Goal: Task Accomplishment & Management: Manage account settings

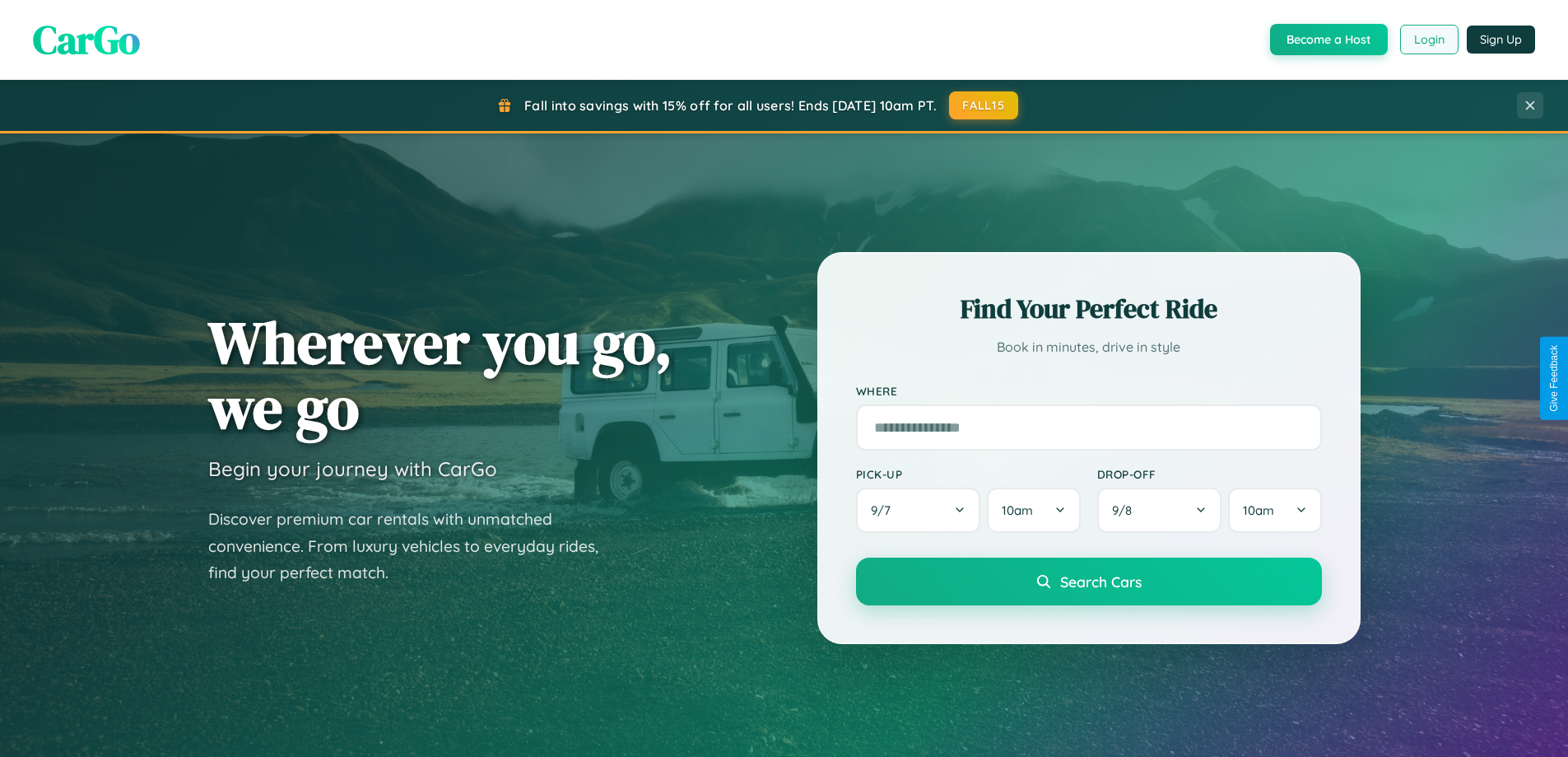
click at [1428, 40] on button "Login" at bounding box center [1429, 39] width 59 height 29
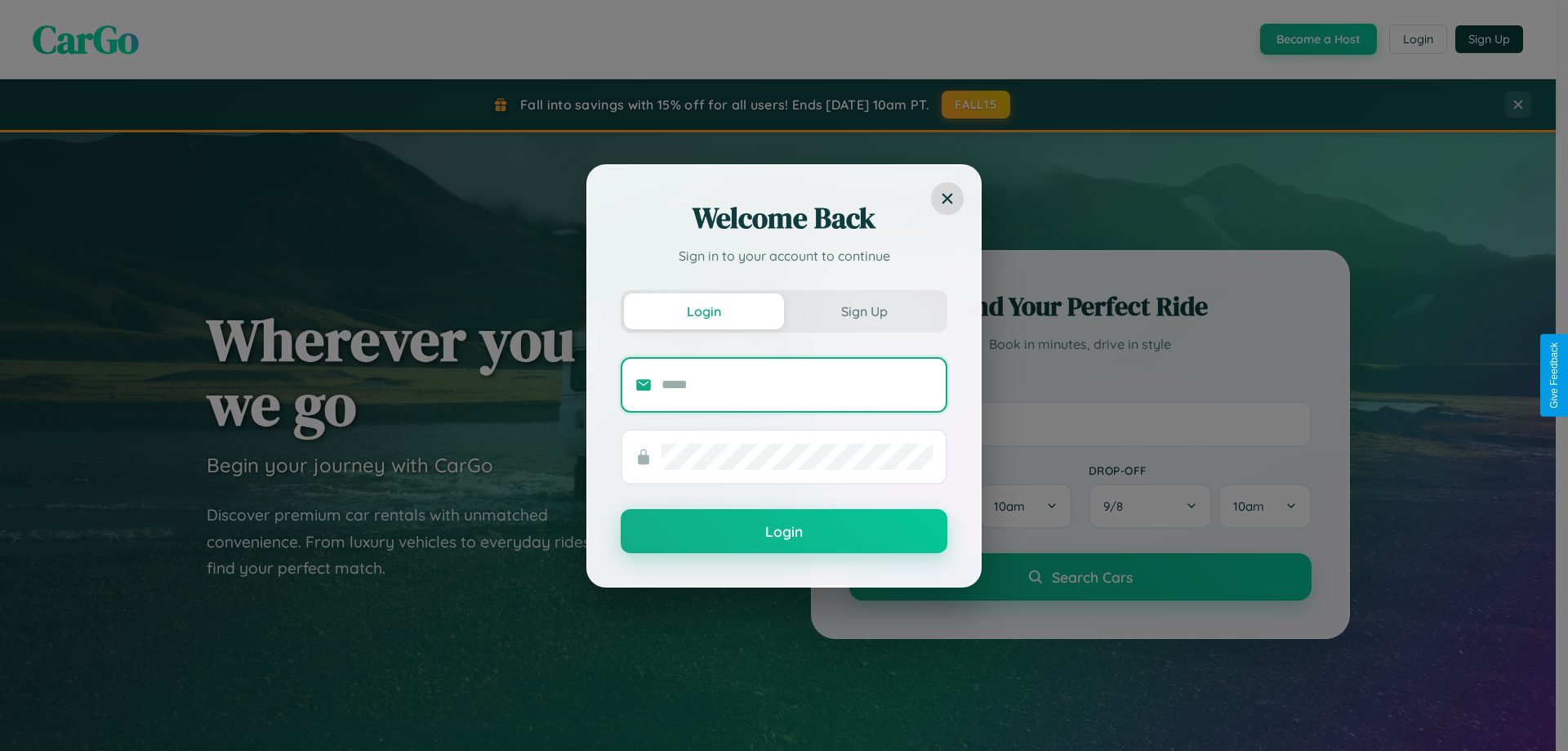
click at [797, 384] on input "text" at bounding box center [797, 384] width 271 height 26
type input "**********"
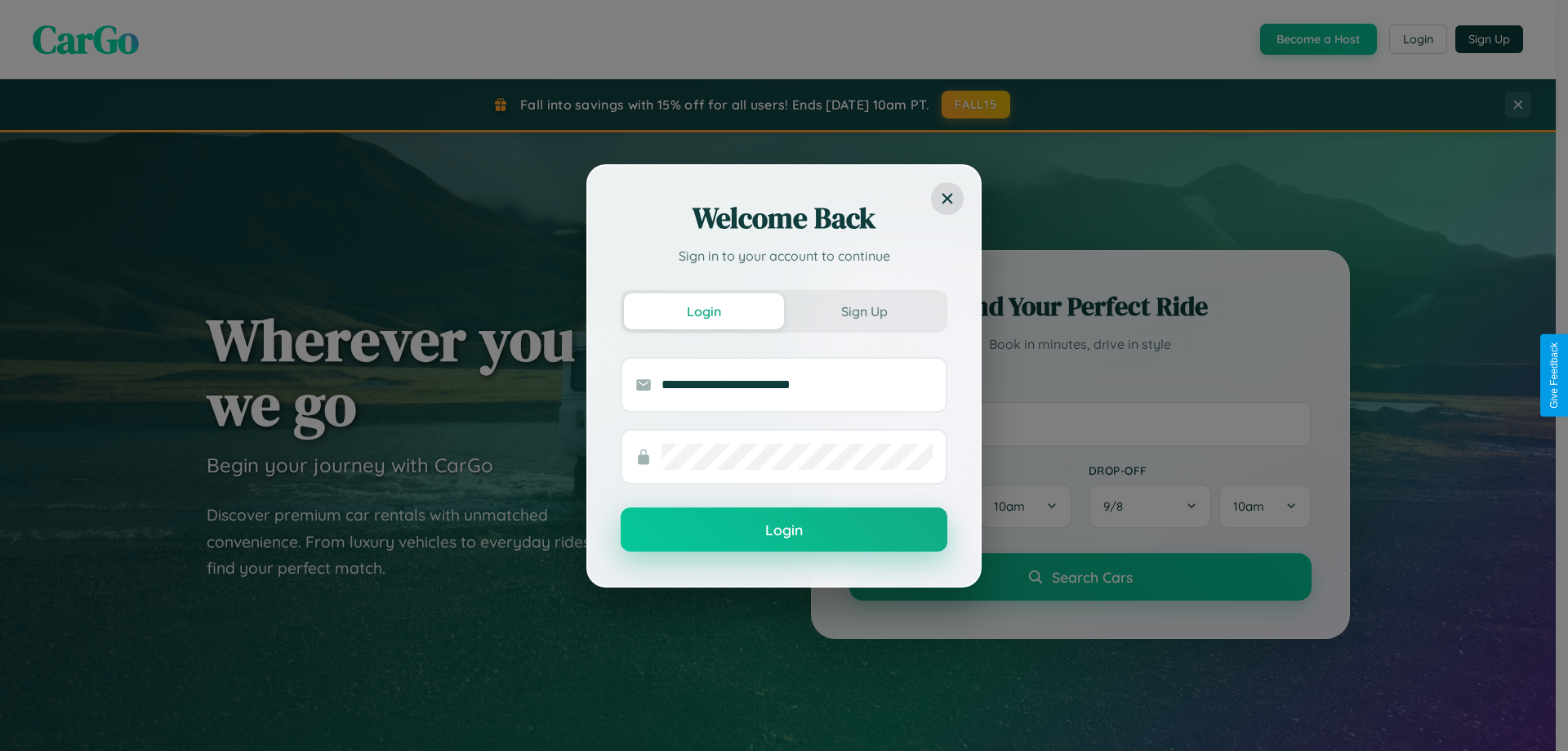
click at [784, 530] on button "Login" at bounding box center [784, 529] width 327 height 44
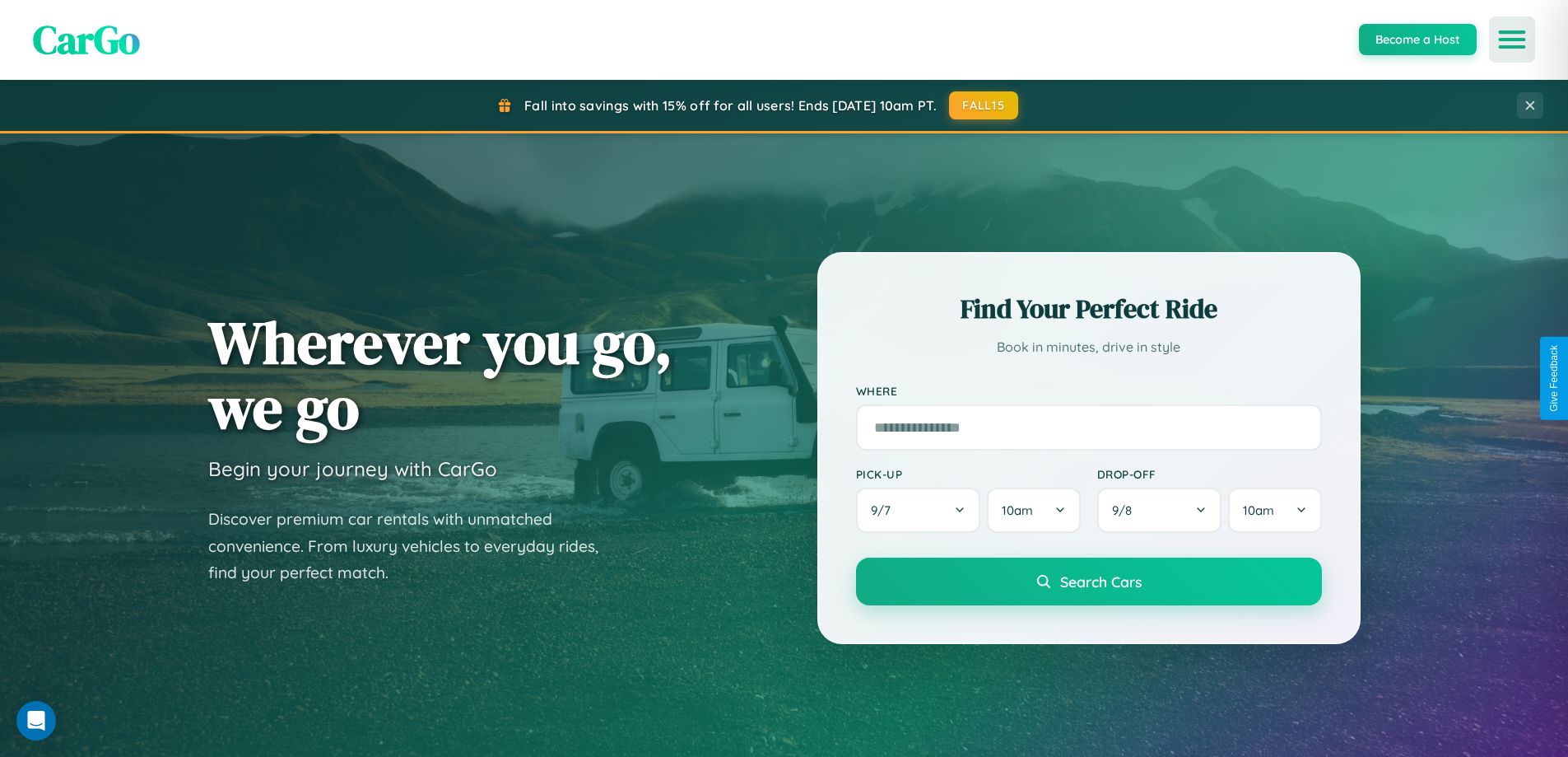
click at [1512, 40] on icon "Open menu" at bounding box center [1513, 40] width 24 height 15
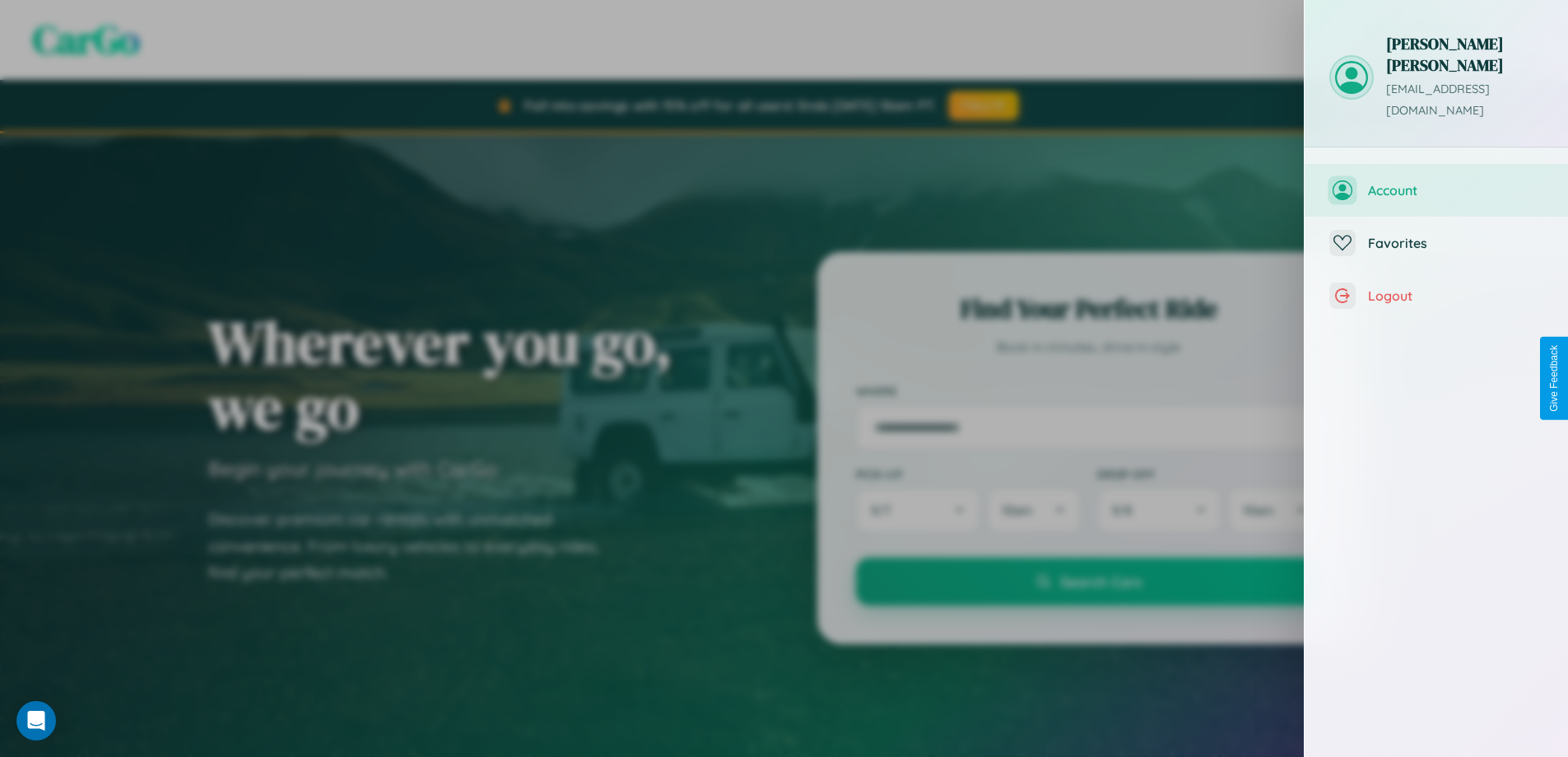
click at [1436, 182] on span "Account" at bounding box center [1455, 190] width 176 height 17
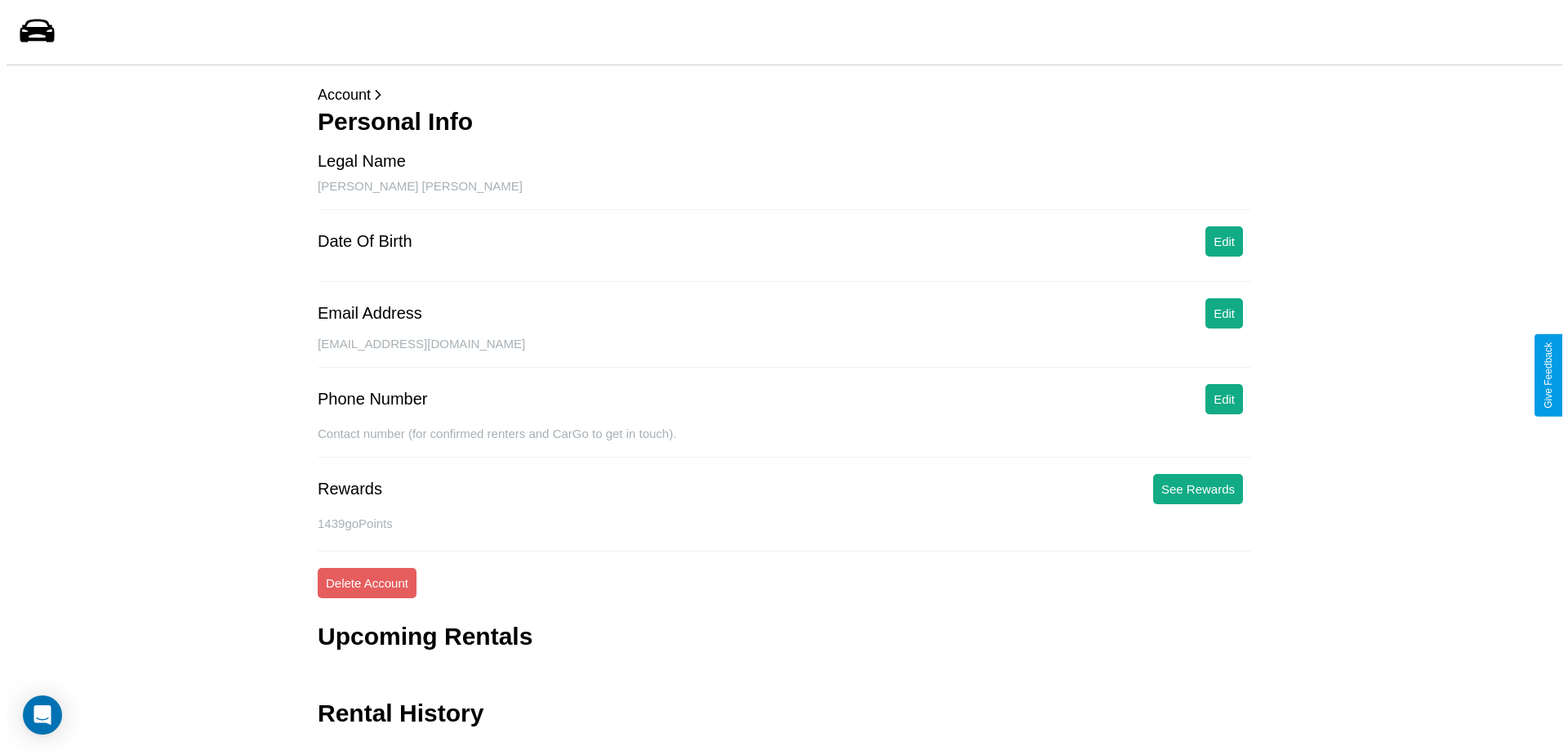
scroll to position [39, 0]
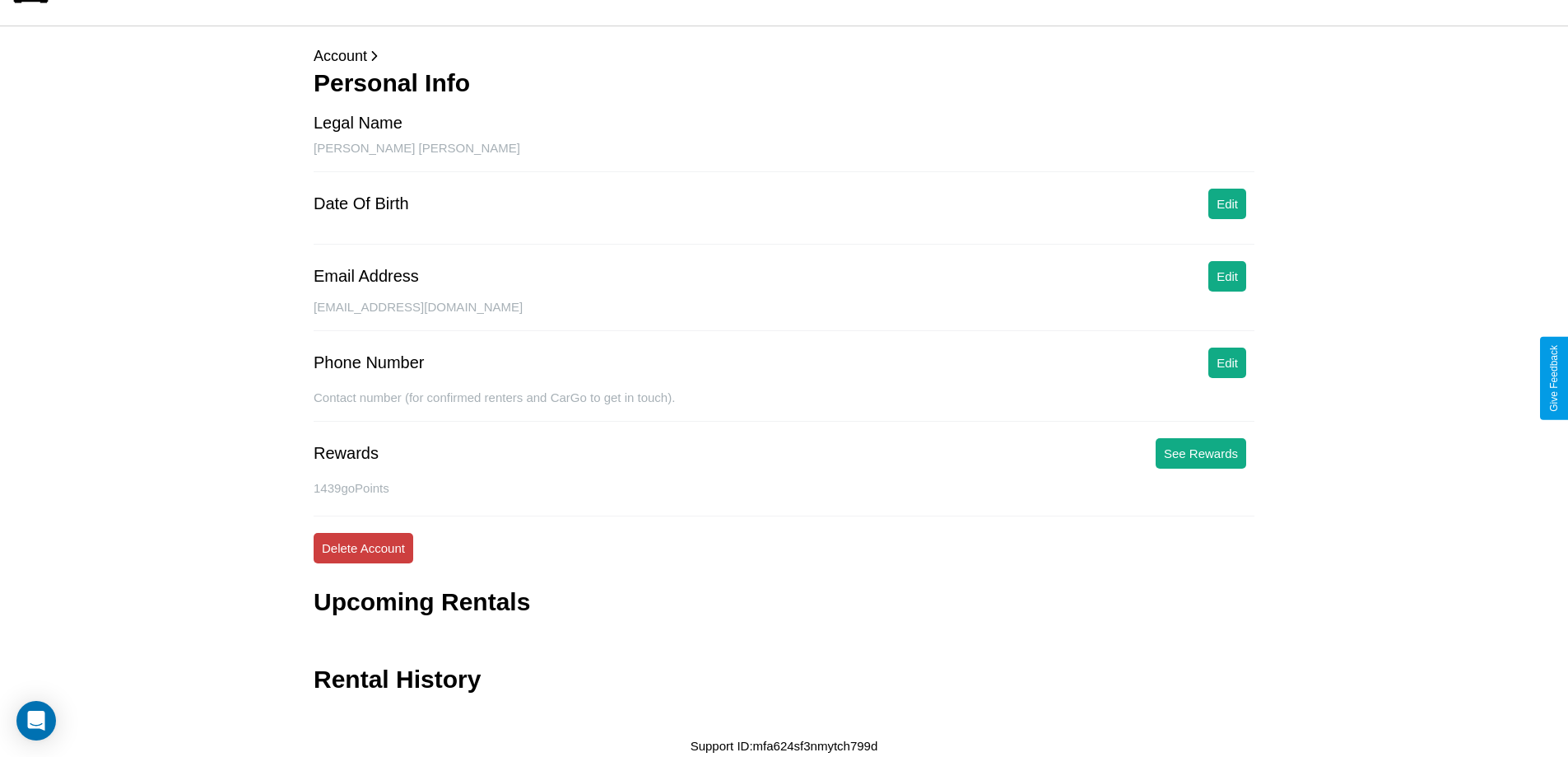
click at [363, 548] on button "Delete Account" at bounding box center [363, 548] width 99 height 30
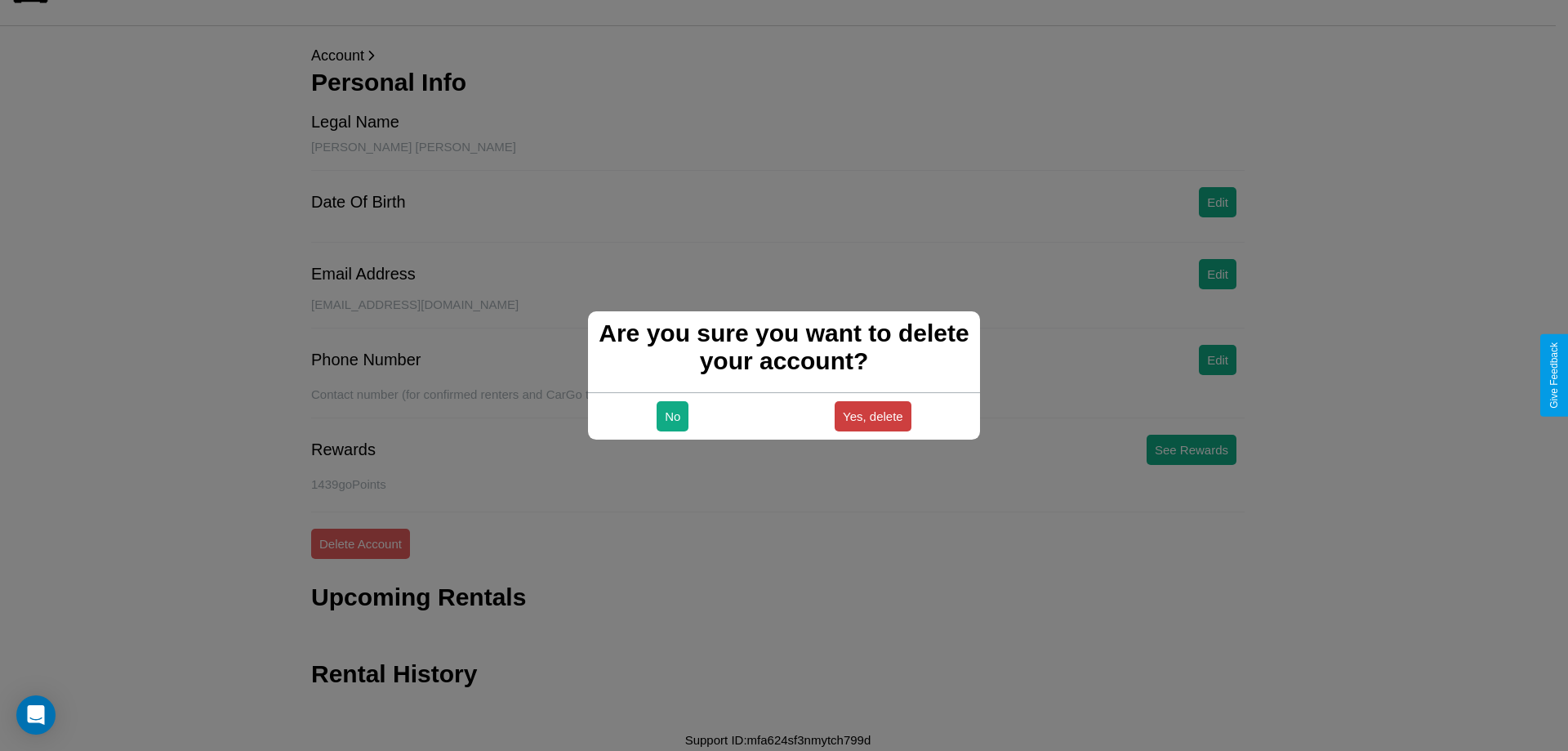
click at [872, 416] on button "Yes, delete" at bounding box center [873, 416] width 77 height 30
